Goal: Task Accomplishment & Management: Complete application form

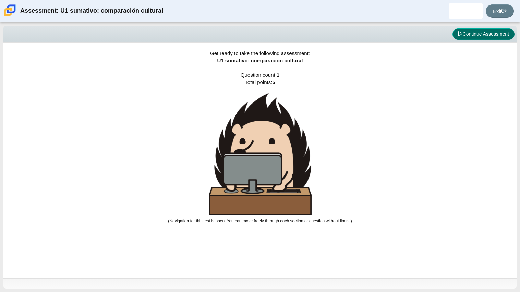
click at [464, 32] on button "Continue Assessment" at bounding box center [483, 34] width 62 height 12
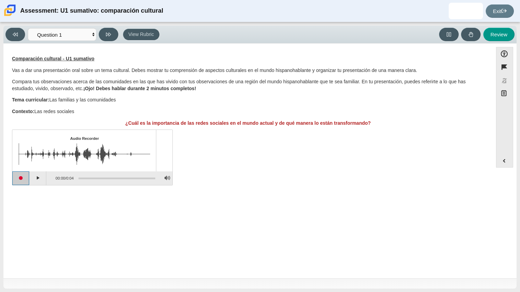
click at [21, 179] on button "Start recording" at bounding box center [20, 178] width 17 height 14
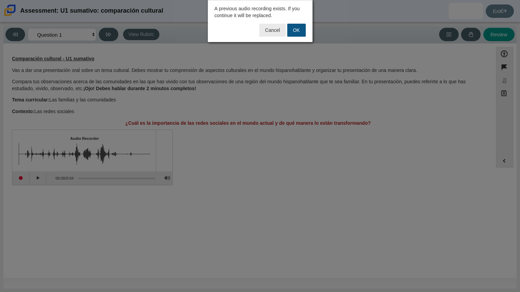
click at [298, 27] on button "OK" at bounding box center [296, 30] width 19 height 13
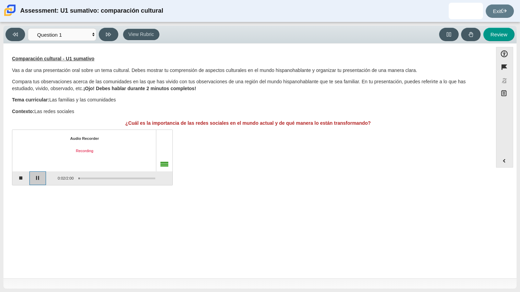
click at [38, 176] on button "Pause" at bounding box center [37, 178] width 17 height 14
click at [23, 178] on button "Stop recording" at bounding box center [20, 178] width 17 height 14
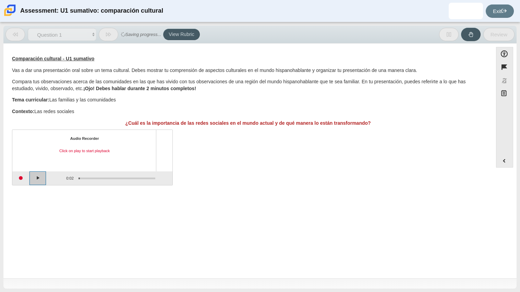
click at [32, 179] on button "Play" at bounding box center [37, 178] width 17 height 14
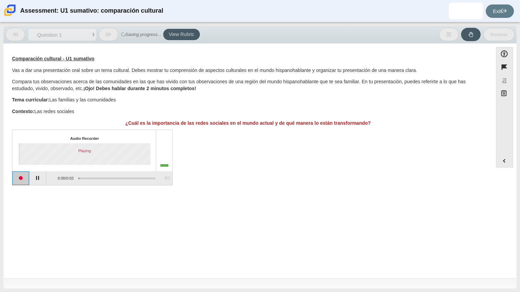
click at [23, 179] on button "Start recording" at bounding box center [20, 178] width 17 height 14
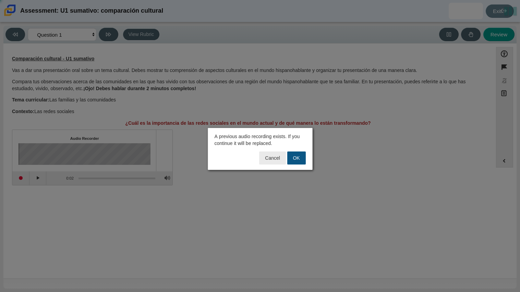
click at [301, 159] on button "OK" at bounding box center [296, 157] width 19 height 13
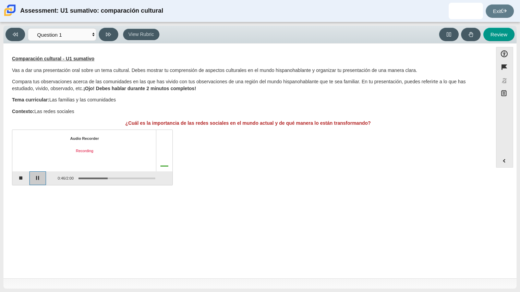
click at [35, 181] on button "Pause" at bounding box center [37, 178] width 17 height 14
click at [20, 181] on button "Stop recording" at bounding box center [20, 178] width 17 height 14
click at [25, 178] on button "Start recording" at bounding box center [20, 178] width 17 height 14
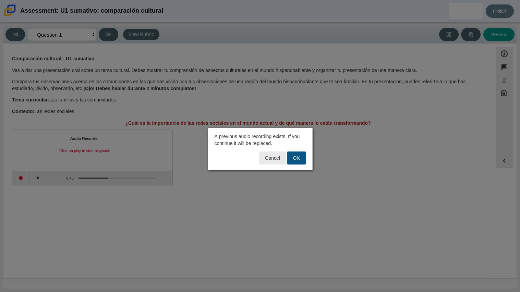
click at [300, 160] on button "OK" at bounding box center [296, 157] width 19 height 13
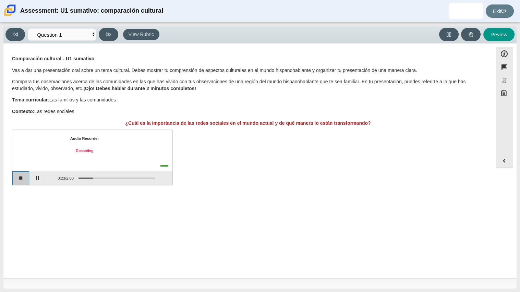
click at [18, 174] on button "Stop recording" at bounding box center [20, 178] width 17 height 14
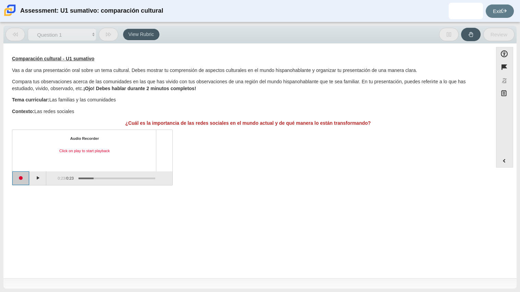
click at [18, 174] on button "Start recording" at bounding box center [20, 178] width 17 height 14
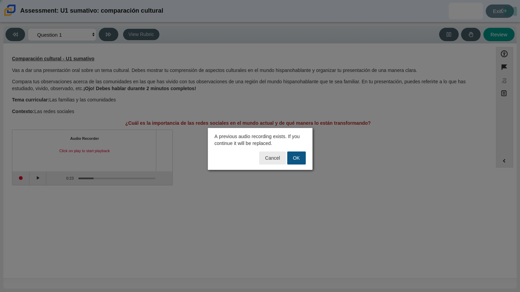
click at [302, 159] on button "OK" at bounding box center [296, 157] width 19 height 13
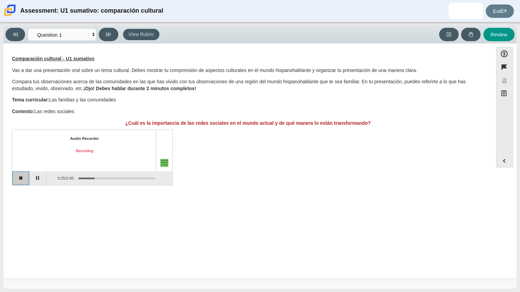
click at [19, 185] on button "Stop recording" at bounding box center [20, 178] width 17 height 14
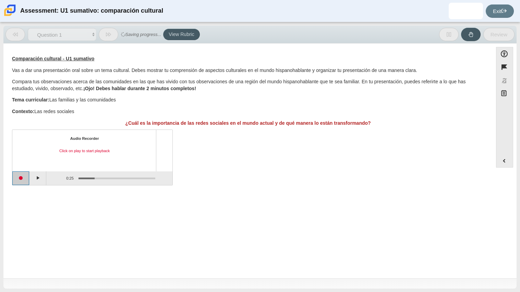
click at [20, 181] on button "Start recording" at bounding box center [20, 178] width 17 height 14
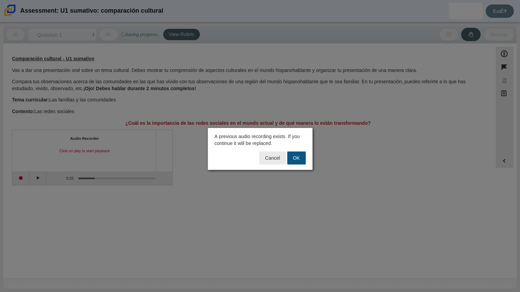
click at [293, 160] on button "OK" at bounding box center [296, 157] width 19 height 13
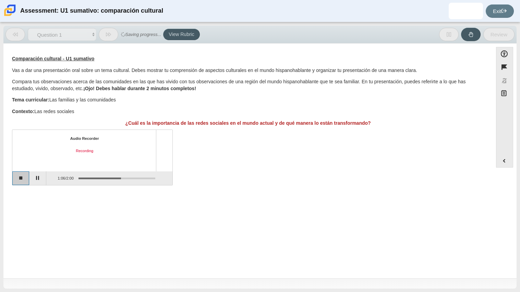
click at [15, 176] on button "Stop recording" at bounding box center [20, 178] width 17 height 14
click at [15, 176] on button "Start recording" at bounding box center [20, 178] width 17 height 14
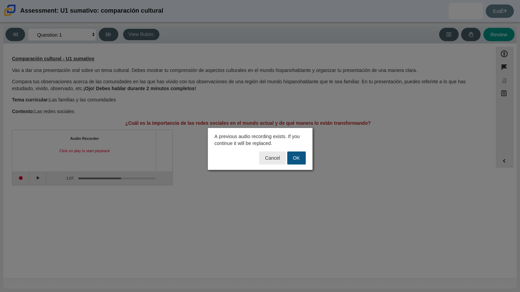
click at [299, 162] on button "OK" at bounding box center [296, 157] width 19 height 13
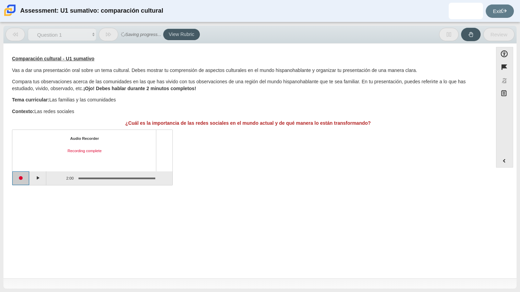
click at [18, 178] on button "Start recording" at bounding box center [20, 178] width 17 height 14
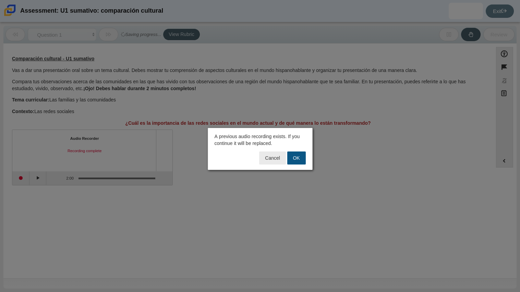
click at [301, 158] on button "OK" at bounding box center [296, 157] width 19 height 13
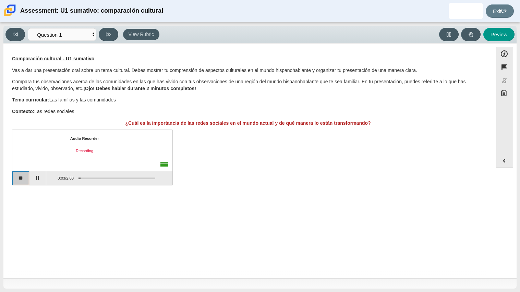
click at [25, 177] on button "Stop recording" at bounding box center [20, 178] width 17 height 14
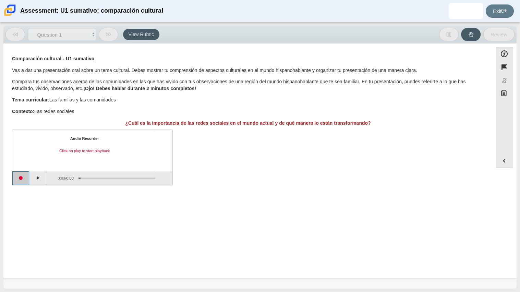
click at [25, 177] on button "Start recording" at bounding box center [20, 178] width 17 height 14
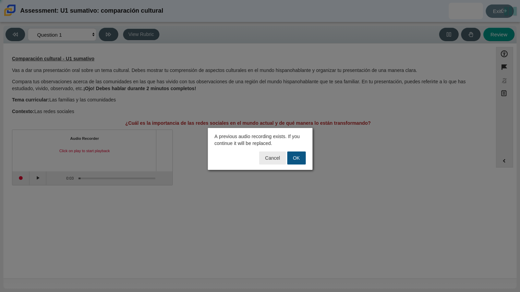
click at [288, 157] on button "OK" at bounding box center [296, 157] width 19 height 13
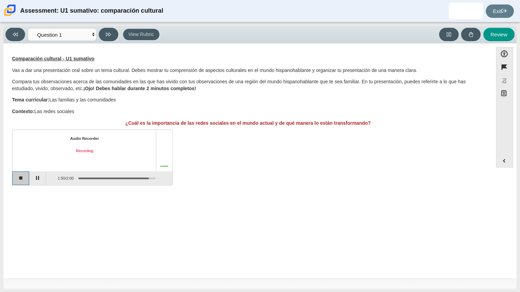
click at [22, 179] on button "Stop recording" at bounding box center [20, 178] width 17 height 14
click at [17, 182] on button "Start recording" at bounding box center [20, 178] width 17 height 14
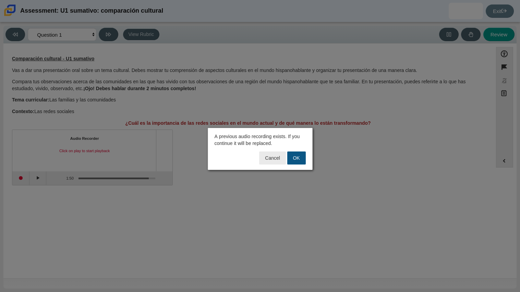
click at [293, 154] on button "OK" at bounding box center [296, 157] width 19 height 13
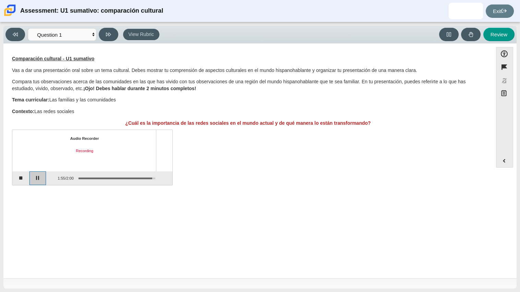
click at [34, 182] on button "Pause" at bounding box center [37, 178] width 17 height 14
click at [25, 180] on button "Stop recording" at bounding box center [20, 178] width 17 height 14
click at [21, 178] on button "Start recording" at bounding box center [20, 178] width 17 height 14
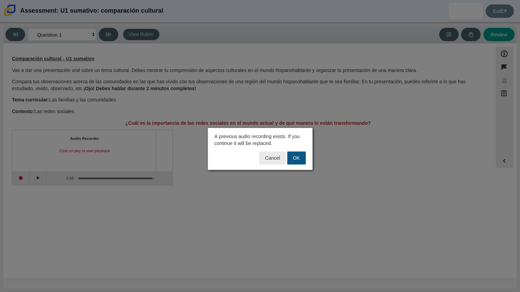
click at [296, 155] on button "OK" at bounding box center [296, 157] width 19 height 13
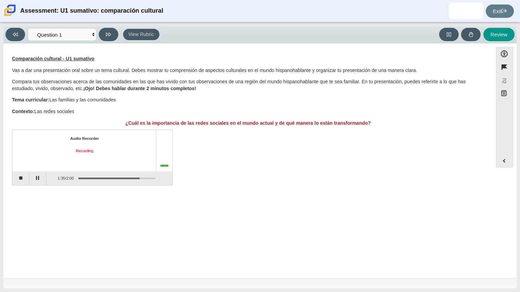
click at [23, 185] on div "Question Comparación cultural - U1 sumativo Vas a dar una presentación oral sob…" at bounding box center [248, 122] width 482 height 136
click at [23, 182] on button "Stop recording" at bounding box center [20, 178] width 17 height 14
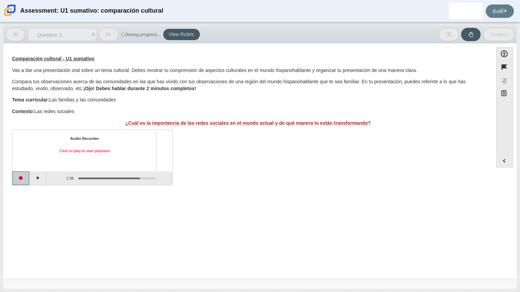
click at [23, 182] on button "Start recording" at bounding box center [20, 178] width 17 height 14
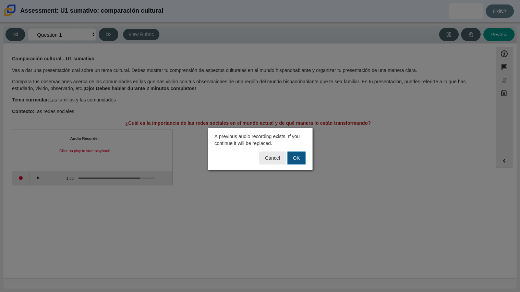
click at [298, 161] on button "OK" at bounding box center [296, 157] width 19 height 13
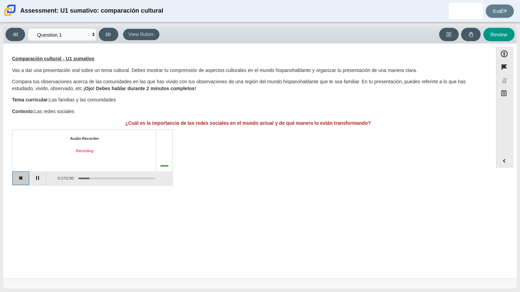
click at [16, 178] on button "Stop recording" at bounding box center [20, 178] width 17 height 14
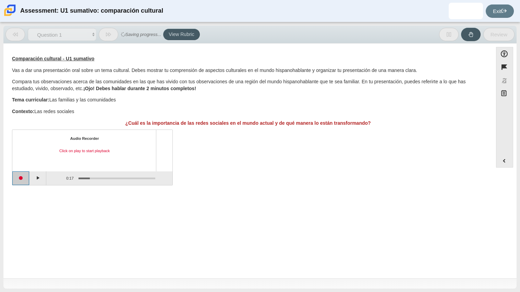
click at [18, 176] on button "Start recording" at bounding box center [20, 178] width 17 height 14
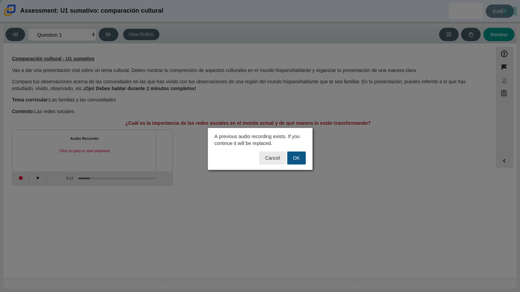
click at [297, 157] on button "OK" at bounding box center [296, 157] width 19 height 13
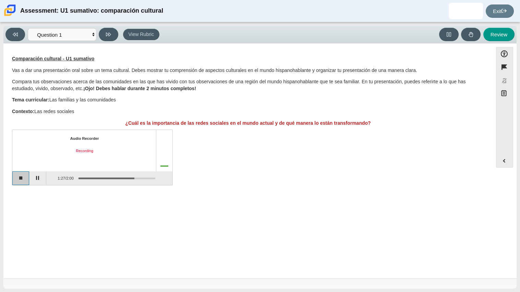
click at [23, 176] on button "Stop recording" at bounding box center [20, 178] width 17 height 14
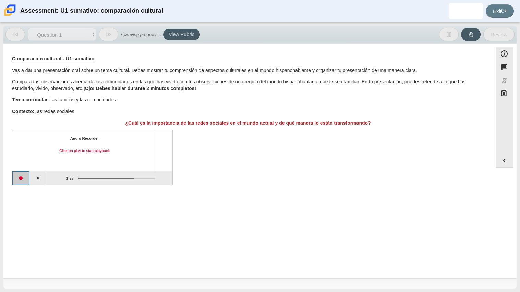
click at [23, 176] on button "Start recording" at bounding box center [20, 178] width 17 height 14
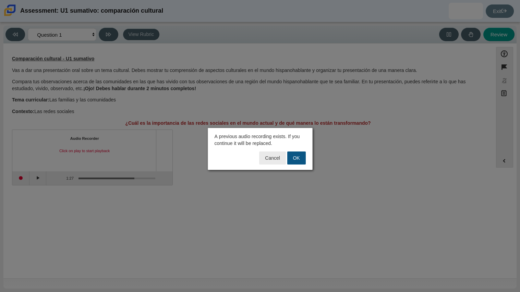
click at [293, 155] on button "OK" at bounding box center [296, 157] width 19 height 13
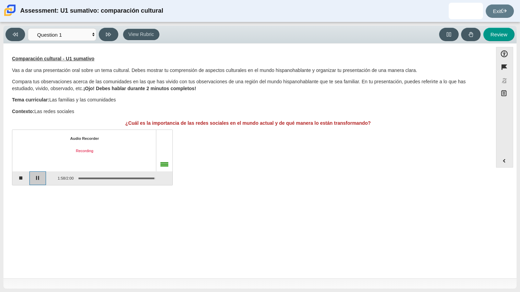
click at [38, 178] on button "Pause" at bounding box center [37, 178] width 17 height 14
click at [489, 32] on button "Review" at bounding box center [498, 34] width 31 height 13
select select "review"
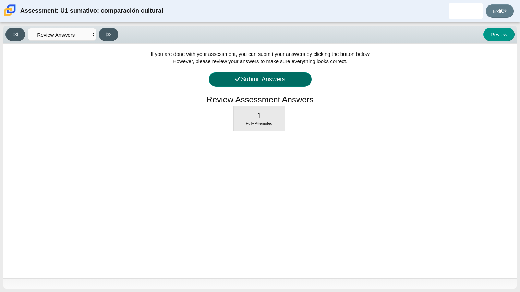
click at [267, 83] on button "Submit Answers" at bounding box center [260, 79] width 103 height 15
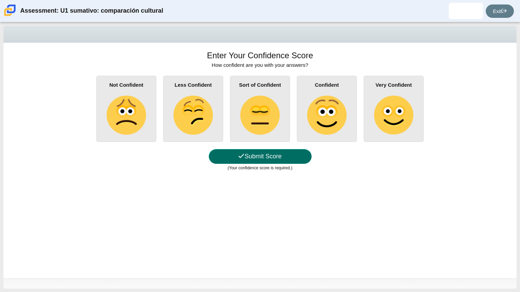
click at [245, 159] on button "Submit Score" at bounding box center [260, 156] width 103 height 15
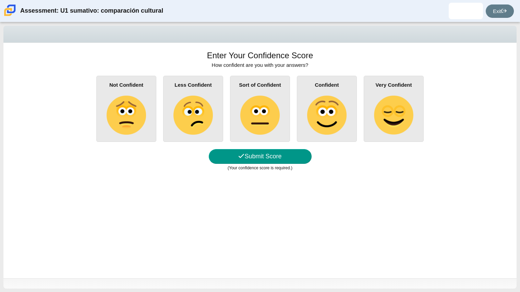
click at [191, 114] on img at bounding box center [192, 115] width 39 height 39
click at [0, 0] on input "Less Confident" at bounding box center [0, 0] width 0 height 0
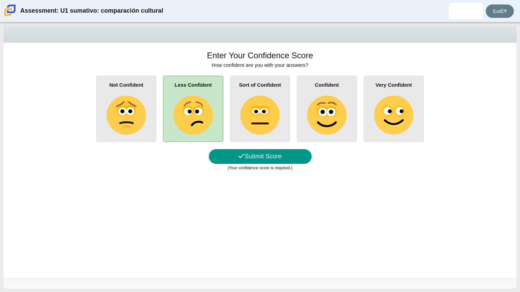
click at [115, 123] on img at bounding box center [126, 115] width 39 height 39
click at [0, 0] on input "Not Confident" at bounding box center [0, 0] width 0 height 0
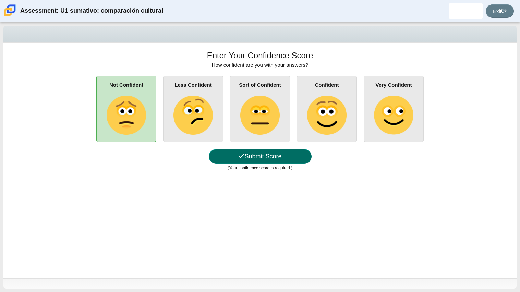
click at [254, 150] on button "Submit Score" at bounding box center [260, 156] width 103 height 15
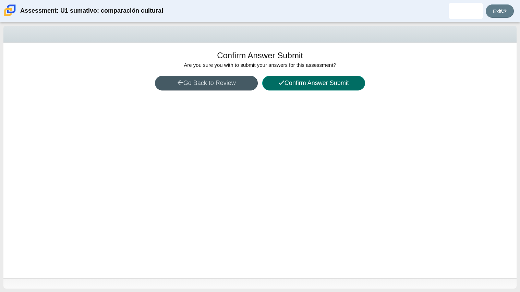
click at [290, 78] on button "Confirm Answer Submit" at bounding box center [313, 83] width 103 height 15
click at [302, 85] on button "Confirm Answer Submit" at bounding box center [313, 83] width 103 height 15
